Goal: Task Accomplishment & Management: Complete application form

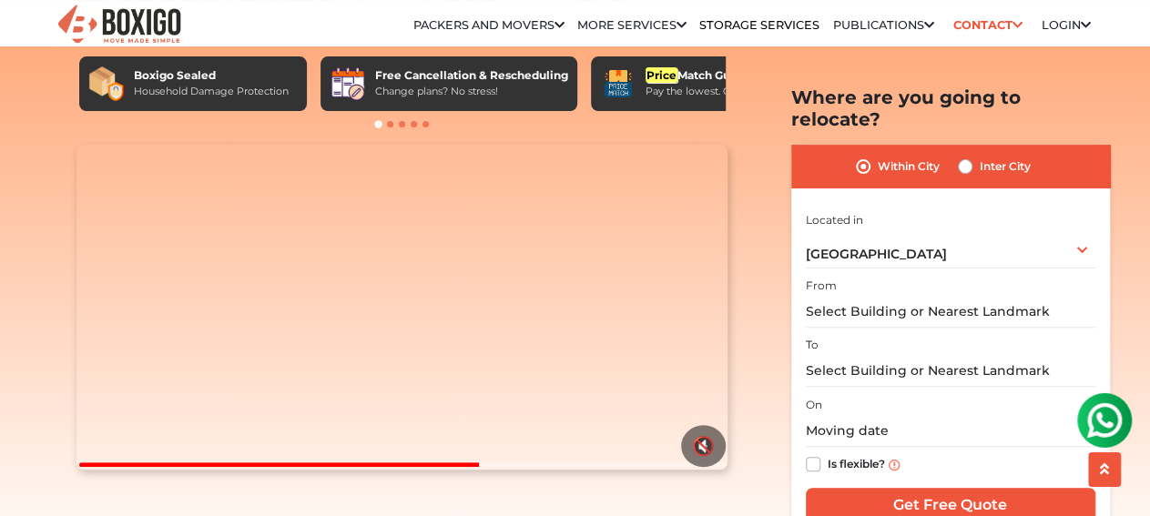
scroll to position [118, 0]
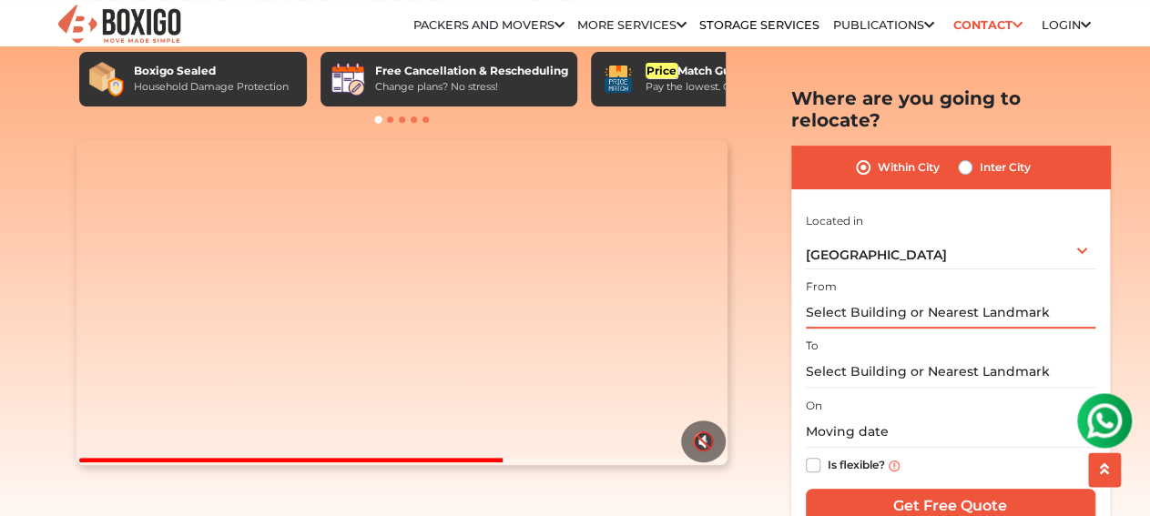
click at [877, 297] on input "text" at bounding box center [950, 313] width 289 height 32
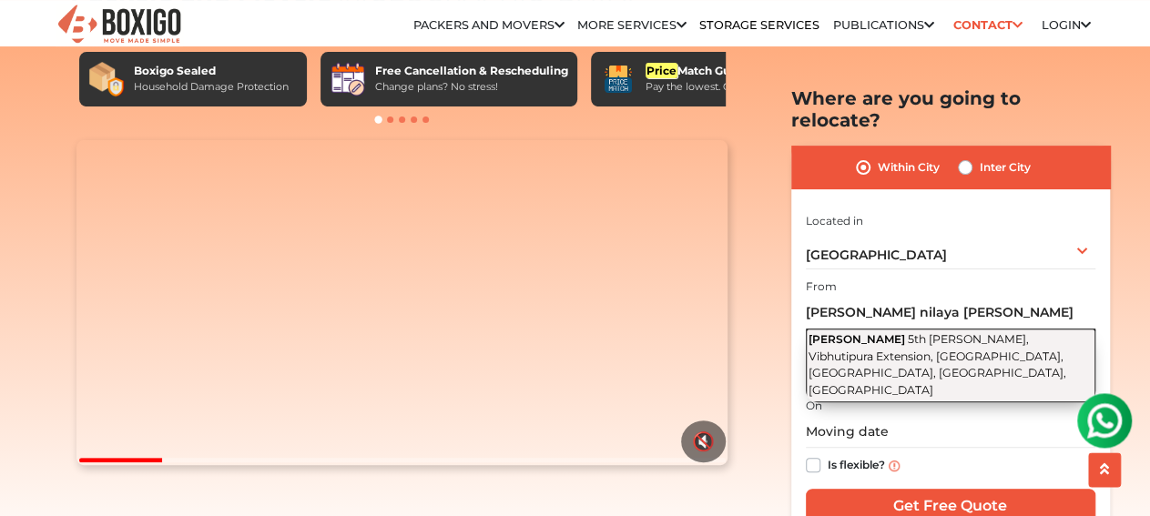
click at [950, 329] on button "[PERSON_NAME] 5th [PERSON_NAME] Layout, Vibhutipura Extension, [GEOGRAPHIC_DATA…" at bounding box center [950, 366] width 289 height 74
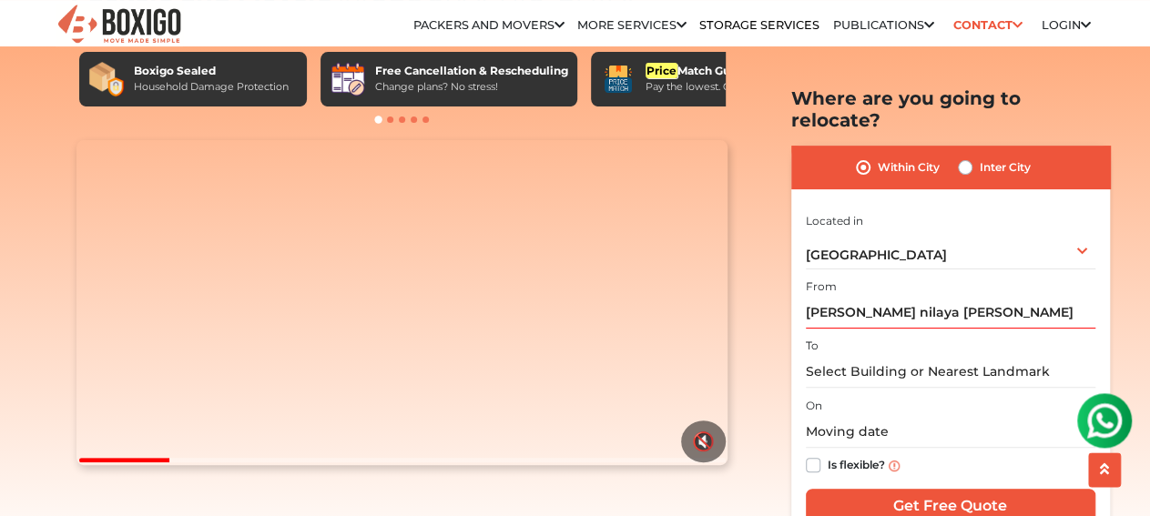
type input "[PERSON_NAME], 5th [PERSON_NAME], Vibhutipura Extension, [GEOGRAPHIC_DATA], [GE…"
click at [888, 357] on input "text" at bounding box center [950, 372] width 289 height 32
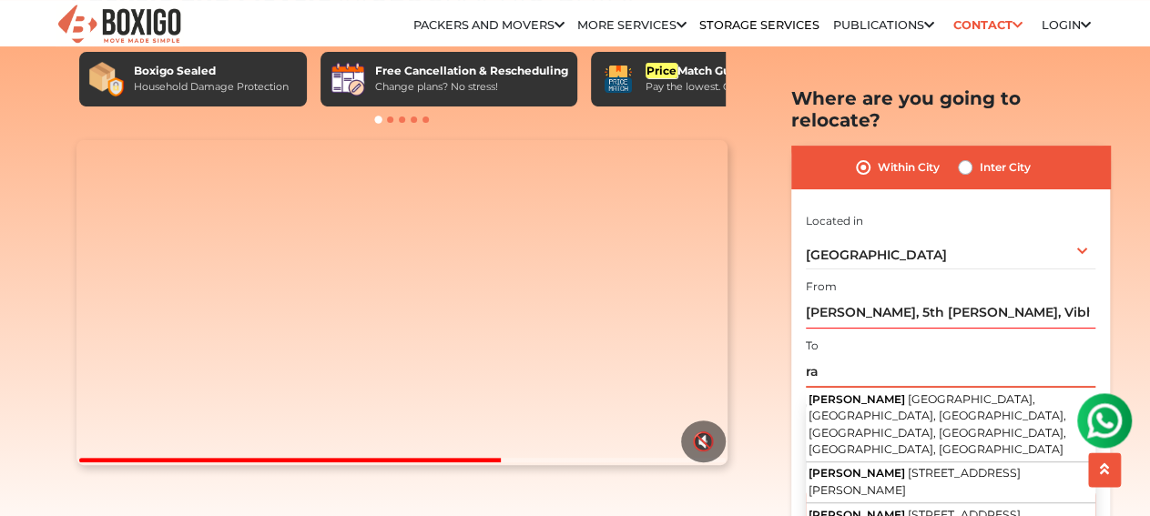
type input "r"
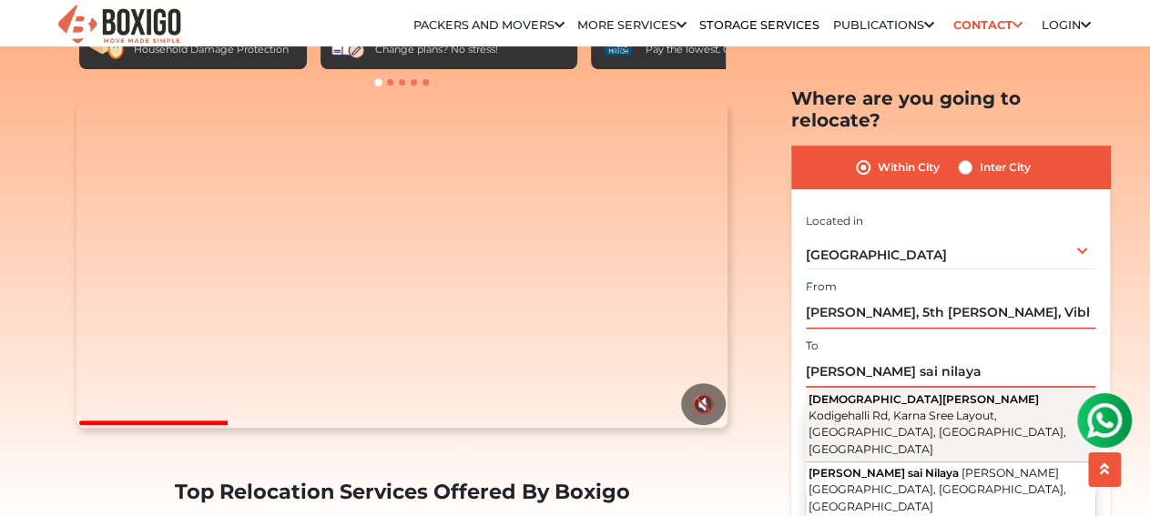
scroll to position [151, 0]
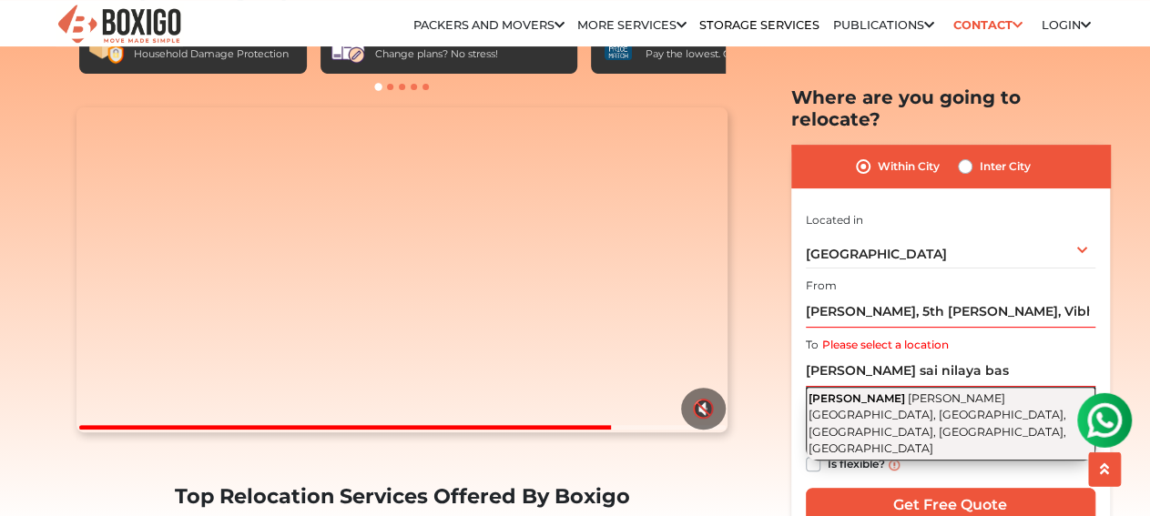
click at [960, 391] on span "[PERSON_NAME][GEOGRAPHIC_DATA], [GEOGRAPHIC_DATA], [GEOGRAPHIC_DATA], [GEOGRAPH…" at bounding box center [937, 423] width 258 height 65
type input "[PERSON_NAME], [PERSON_NAME][STREET_ADDRESS]"
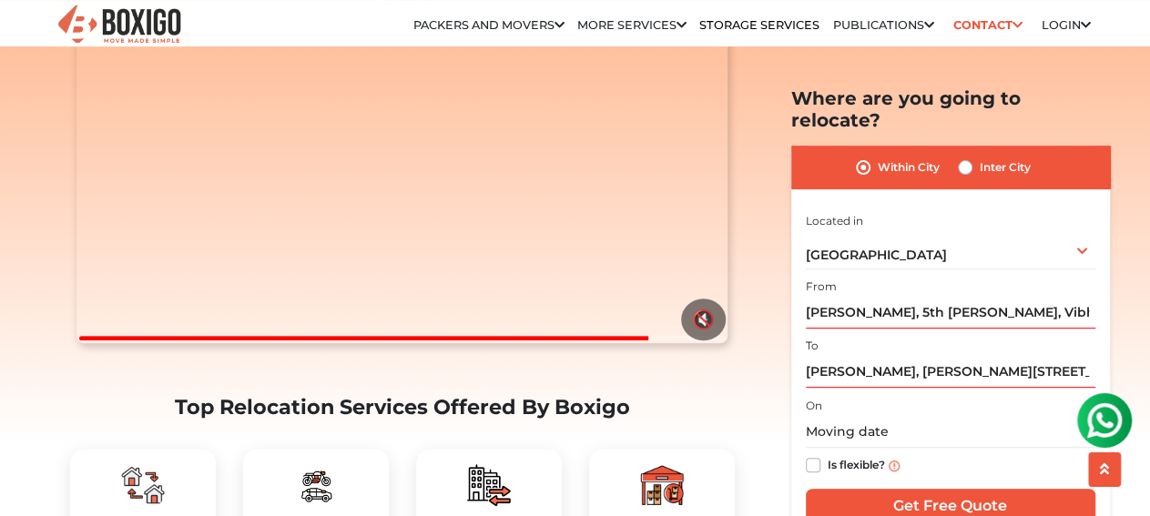
scroll to position [241, 0]
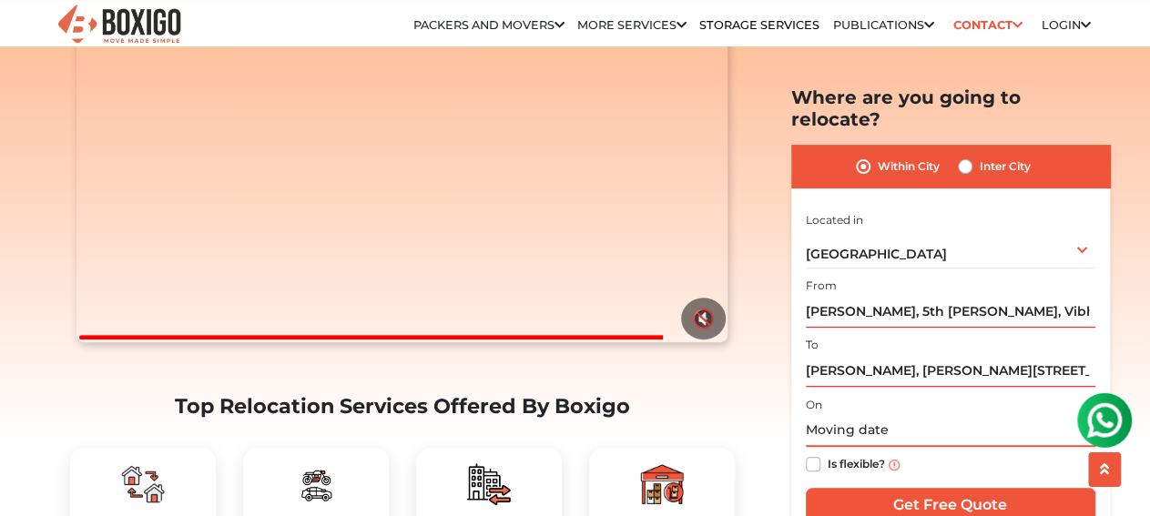
click at [866, 416] on input "text" at bounding box center [950, 432] width 289 height 32
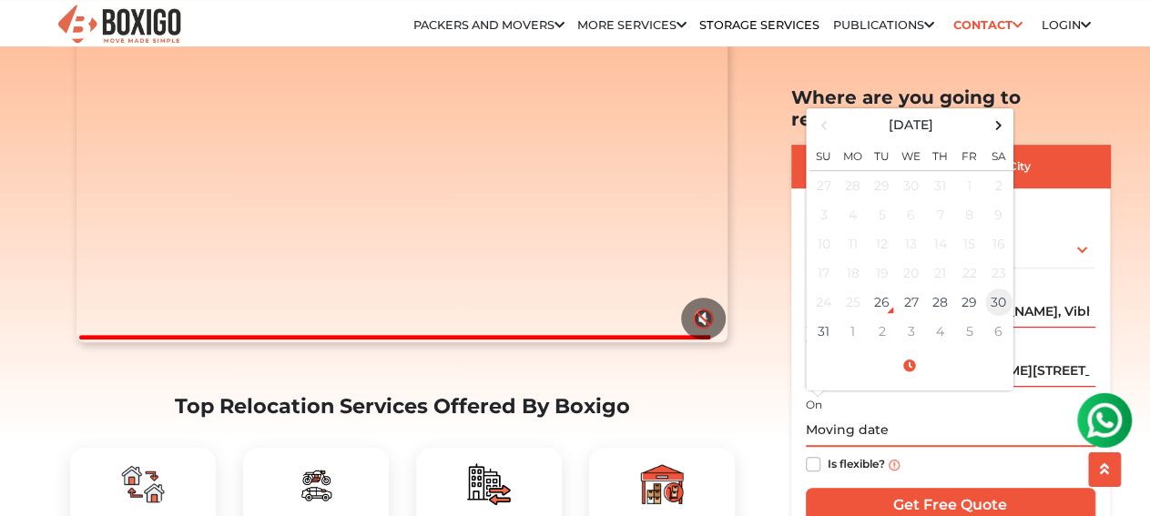
click at [992, 289] on td "30" at bounding box center [998, 303] width 29 height 29
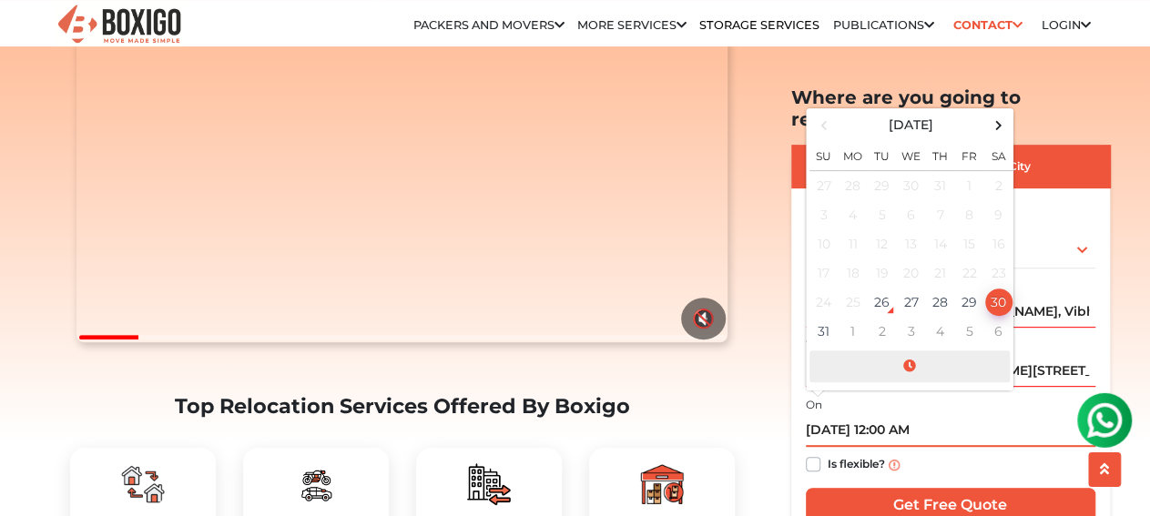
click at [911, 351] on span at bounding box center [909, 367] width 200 height 32
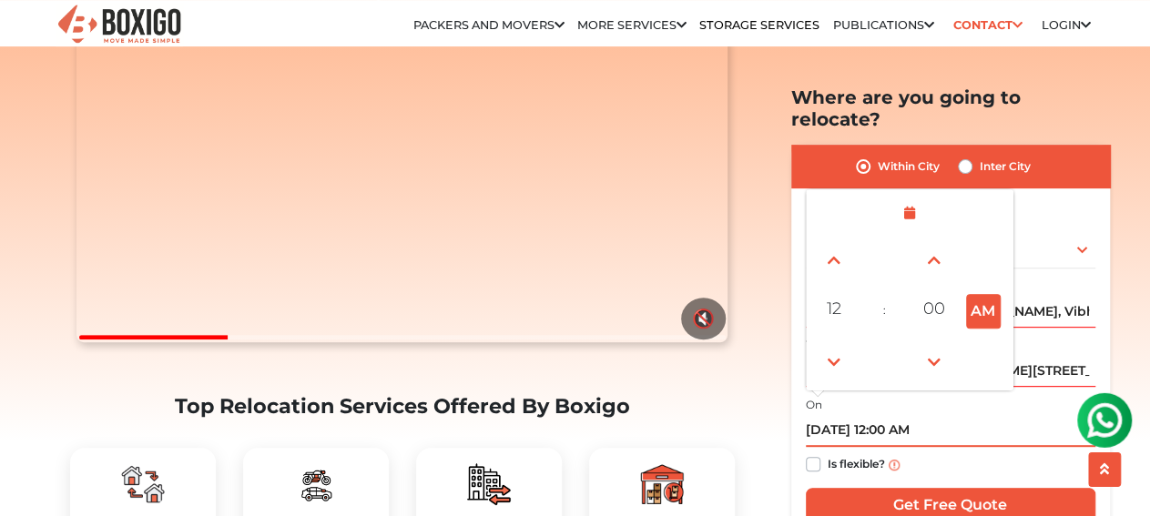
click at [985, 294] on button "AM" at bounding box center [983, 311] width 35 height 35
type input "[DATE] 12:00 PM"
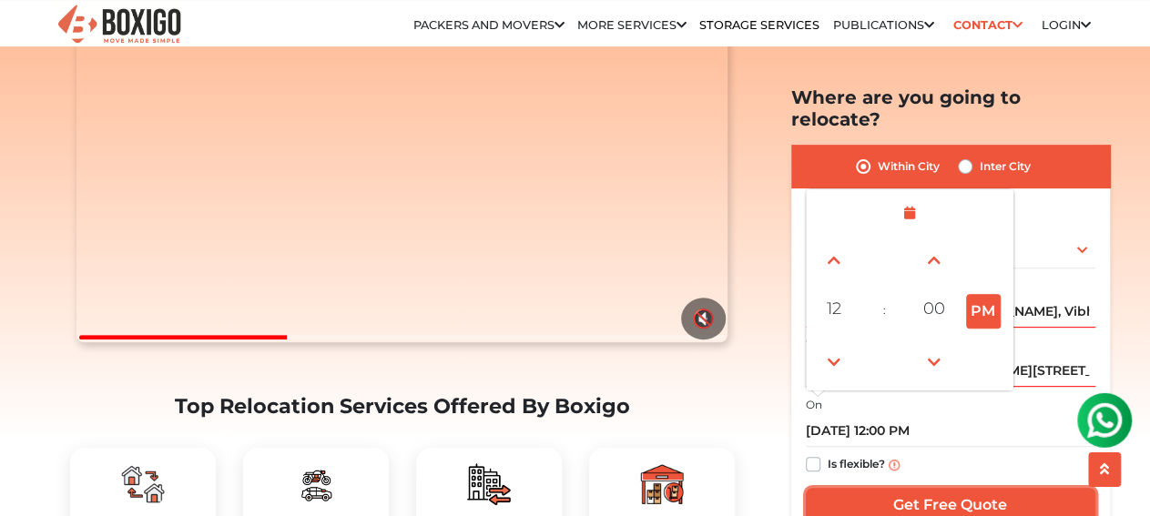
click at [931, 489] on input "Get Free Quote" at bounding box center [950, 506] width 289 height 35
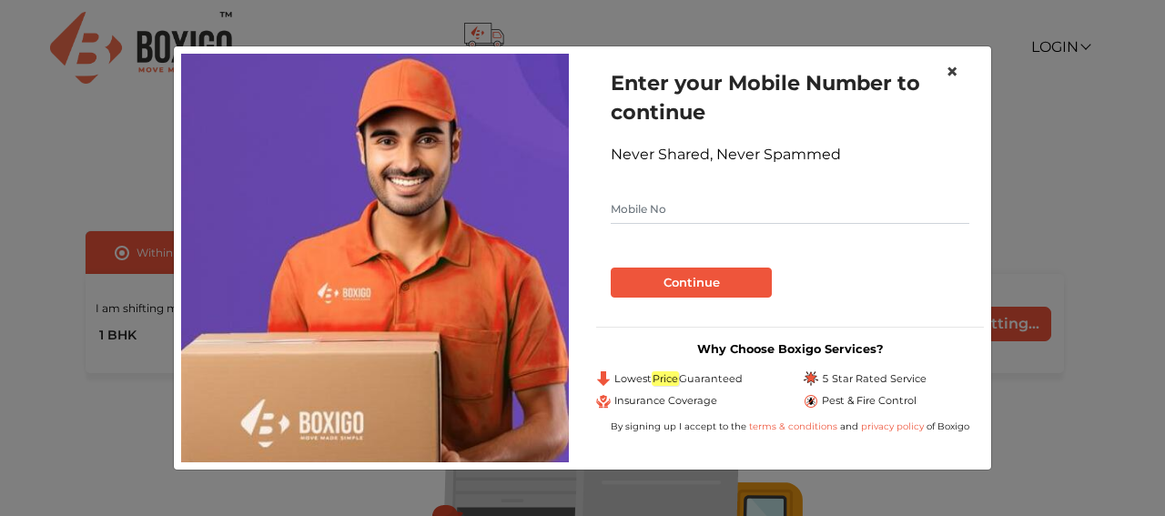
click at [957, 68] on span "×" at bounding box center [952, 71] width 13 height 26
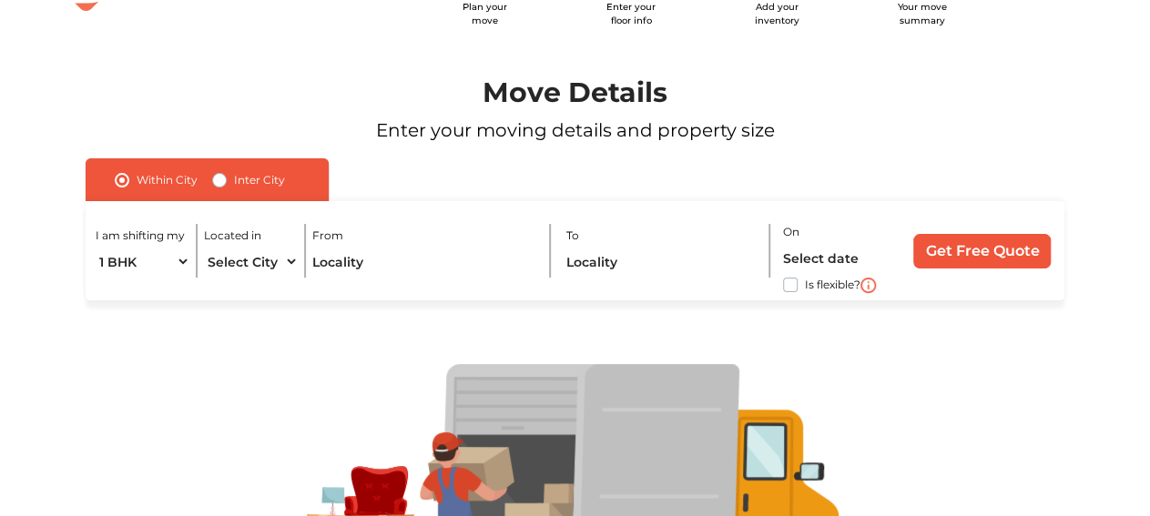
scroll to position [72, 0]
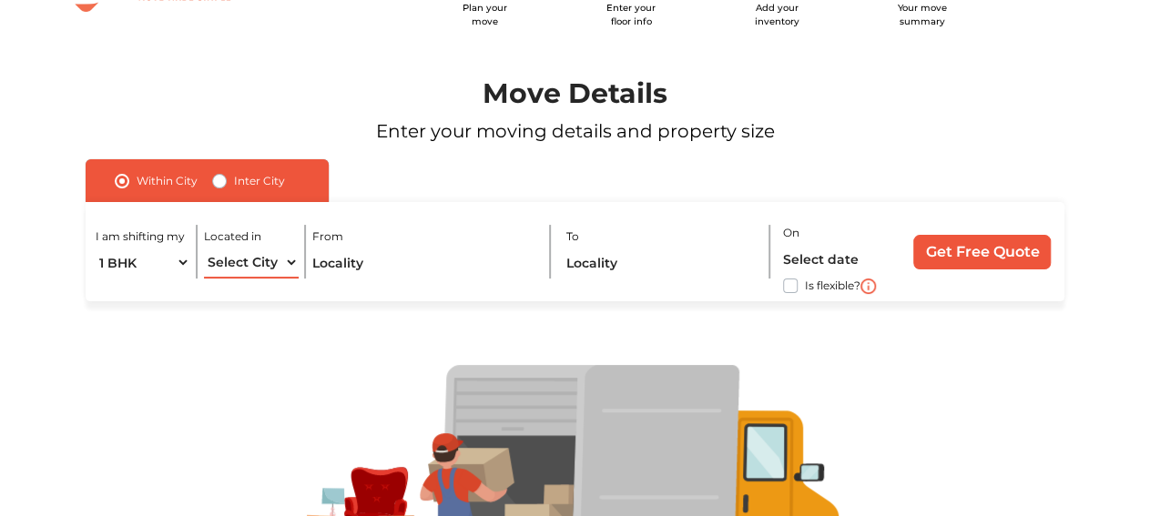
click at [204, 247] on select "Select City Bangalore Bengaluru Bhopal Bhubaneswar Chennai Coimbatore Cuttack D…" at bounding box center [251, 263] width 95 height 32
select select "[GEOGRAPHIC_DATA]"
click option "[GEOGRAPHIC_DATA]" at bounding box center [0, 0] width 0 height 0
click at [337, 265] on input "text" at bounding box center [424, 263] width 224 height 32
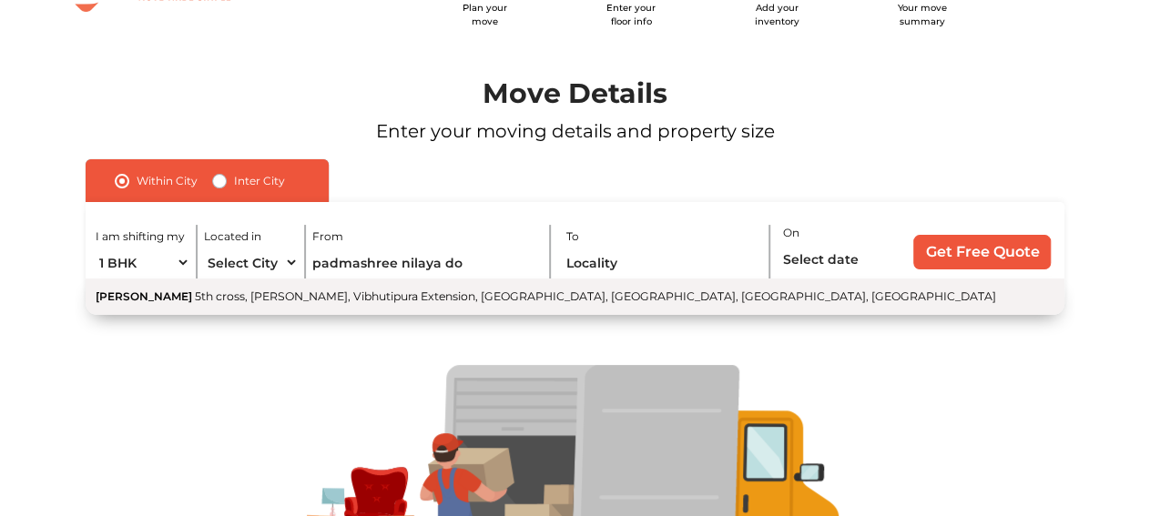
click at [294, 300] on span "5th [PERSON_NAME], Vibhutipura Extension, [GEOGRAPHIC_DATA], [GEOGRAPHIC_DATA],…" at bounding box center [595, 296] width 801 height 14
type input "[PERSON_NAME], 5th [PERSON_NAME], Vibhutipura Extension, [GEOGRAPHIC_DATA], [GE…"
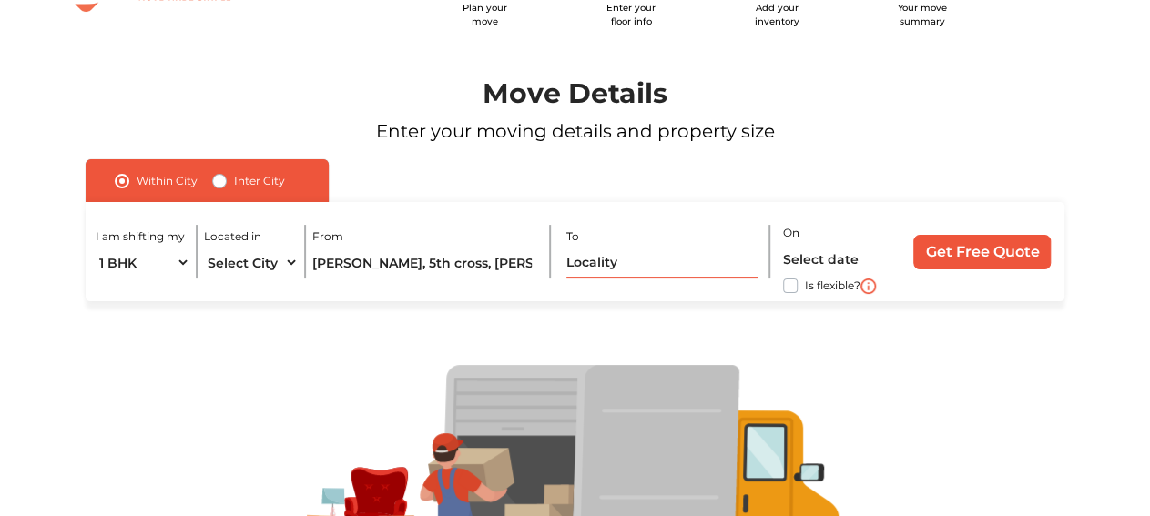
click at [573, 265] on input "text" at bounding box center [661, 263] width 191 height 32
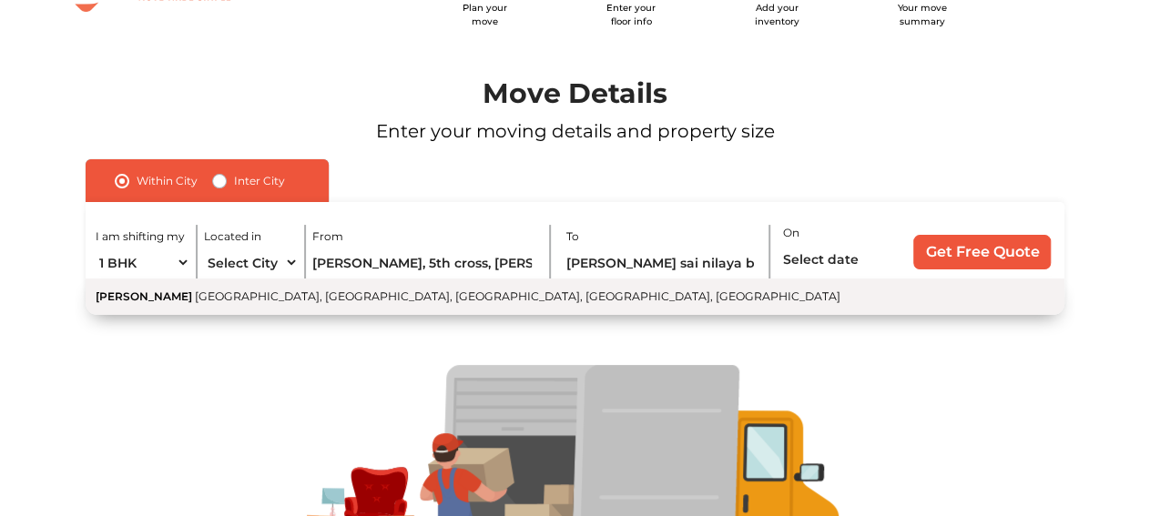
click at [629, 296] on span "[PERSON_NAME][GEOGRAPHIC_DATA], [GEOGRAPHIC_DATA], [GEOGRAPHIC_DATA], [GEOGRAPH…" at bounding box center [517, 296] width 645 height 14
type input "[PERSON_NAME], [PERSON_NAME][STREET_ADDRESS]"
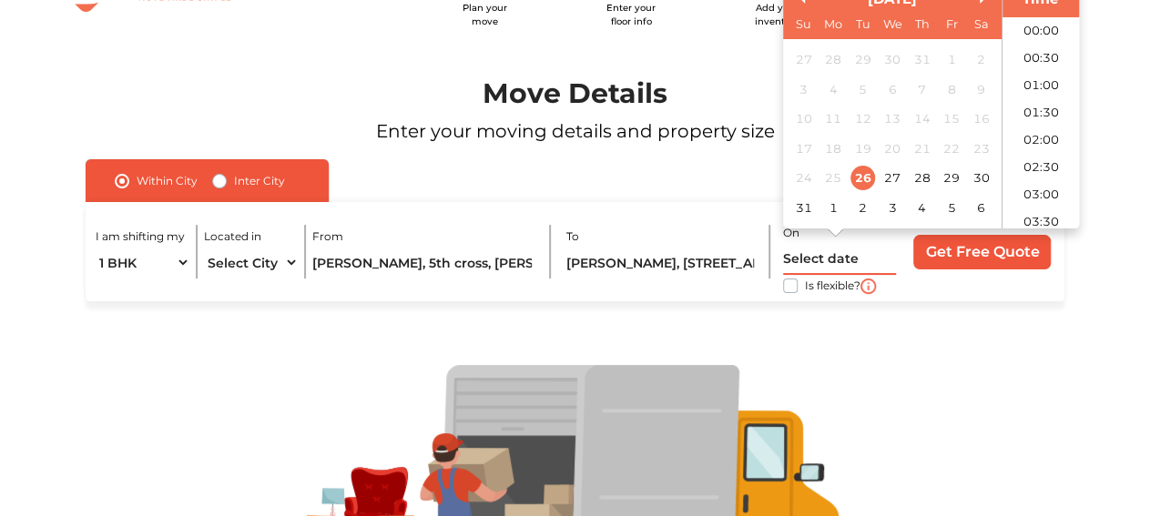
click at [794, 253] on input "text" at bounding box center [839, 259] width 113 height 32
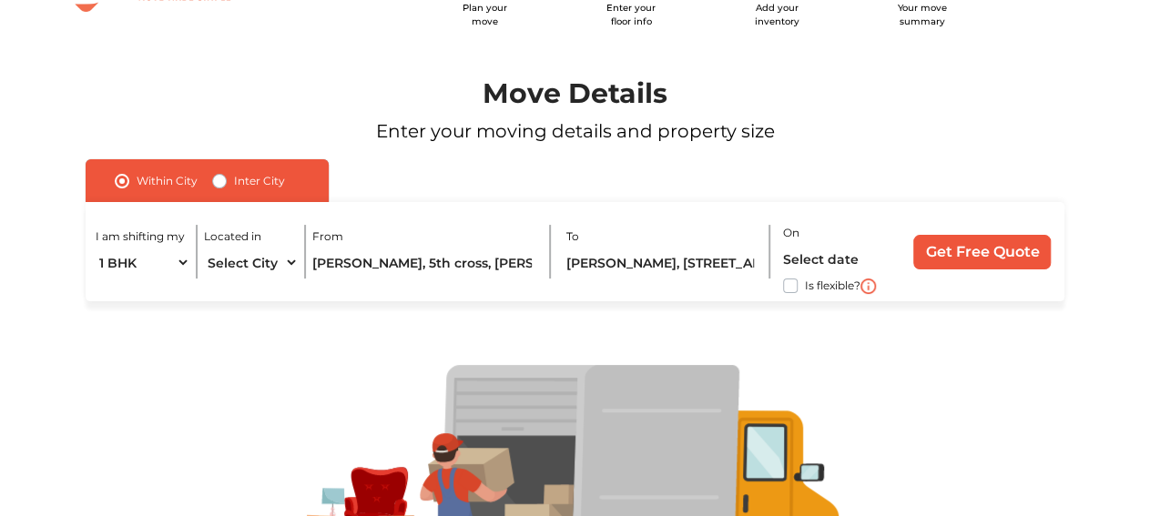
click at [805, 289] on label "Is flexible?" at bounding box center [833, 284] width 56 height 19
click at [100, 289] on input "Is flexible?" at bounding box center [93, 284] width 15 height 18
click at [805, 283] on label "Is flexible?" at bounding box center [833, 284] width 56 height 19
click at [100, 283] on input "Is flexible?" at bounding box center [93, 284] width 15 height 18
checkbox input "false"
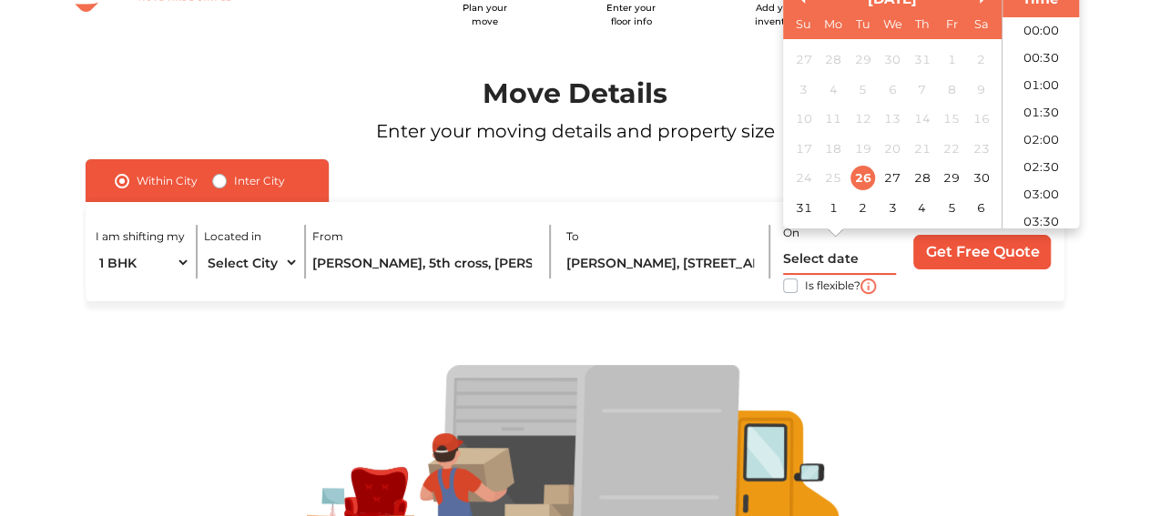
click at [798, 261] on input "text" at bounding box center [839, 259] width 113 height 32
click at [975, 178] on div "30" at bounding box center [981, 178] width 25 height 25
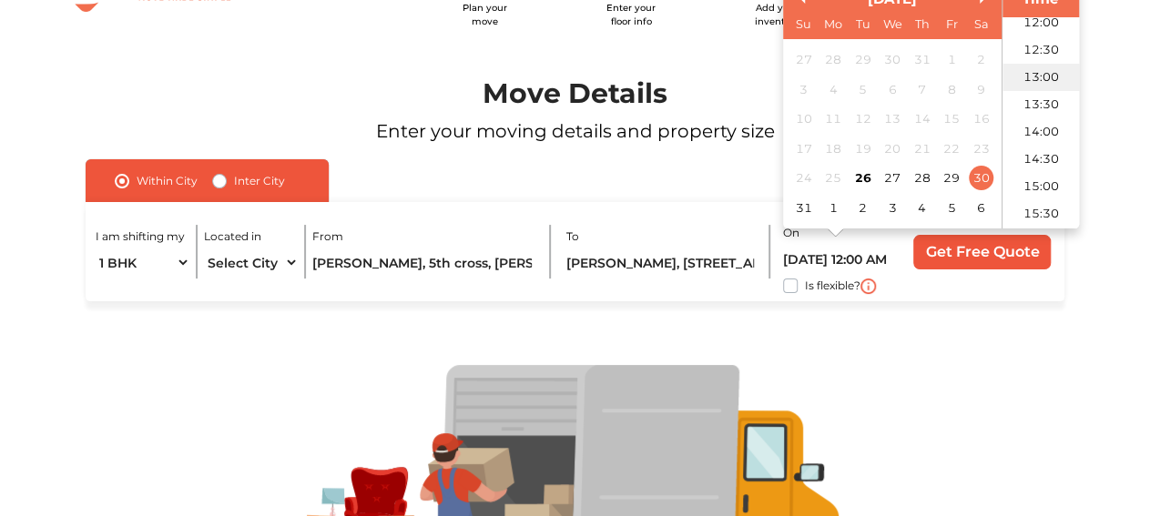
click at [1044, 69] on li "13:00" at bounding box center [1040, 77] width 77 height 27
type input "30/08/2025 1:00 PM"
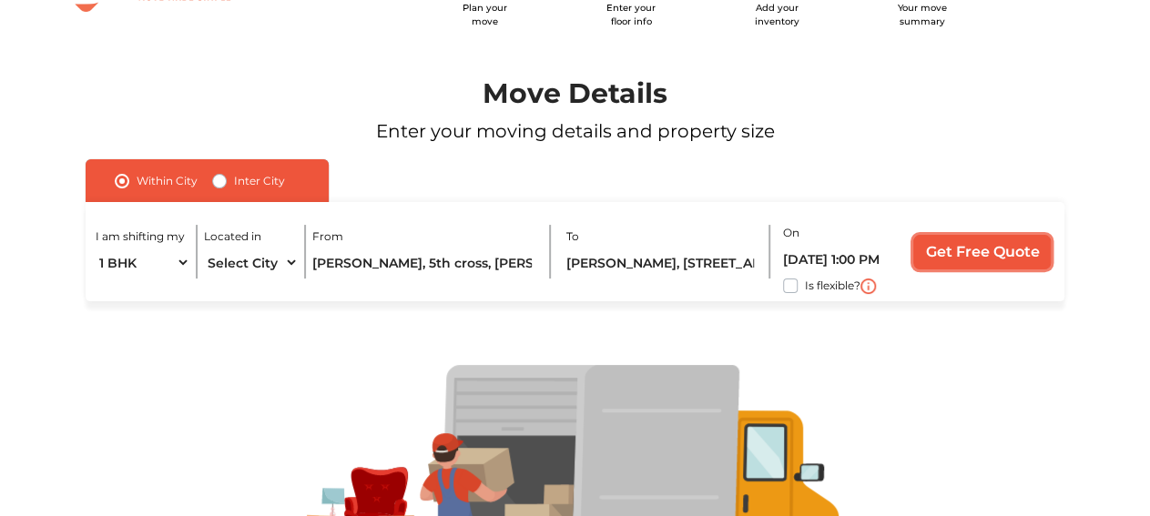
click at [988, 239] on input "Get Free Quote" at bounding box center [981, 252] width 137 height 35
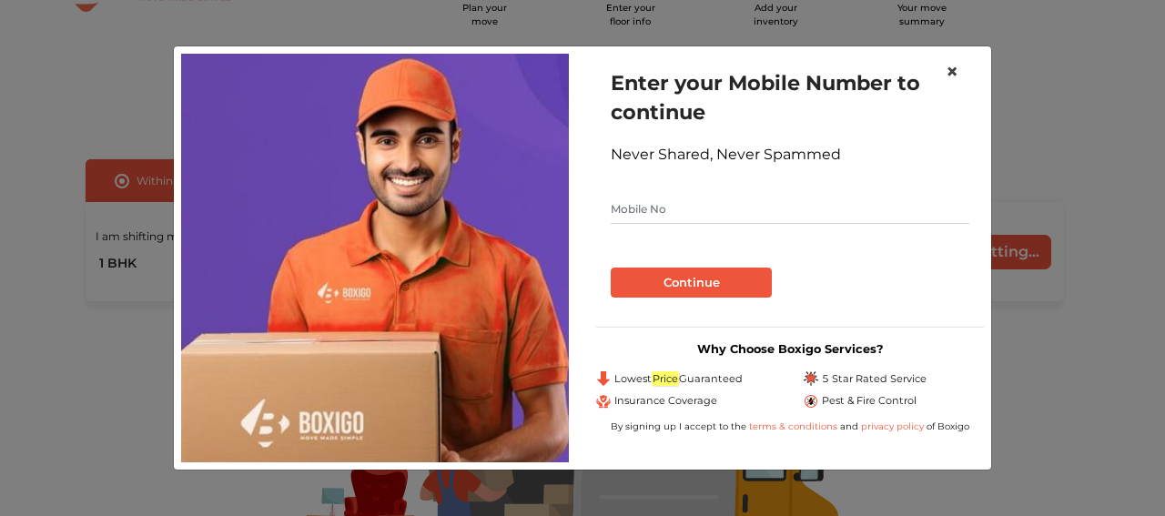
click at [956, 70] on span "×" at bounding box center [952, 71] width 13 height 26
